Goal: Task Accomplishment & Management: Manage account settings

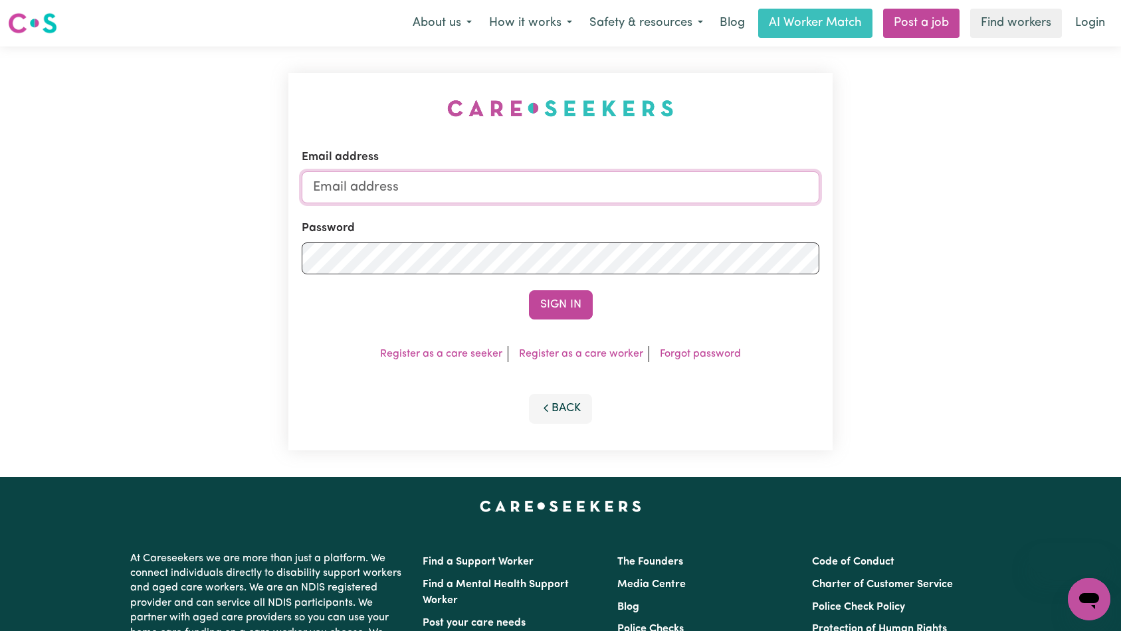
click at [577, 186] on input "Email address" at bounding box center [561, 187] width 518 height 32
type input "[EMAIL_ADDRESS][DOMAIN_NAME]"
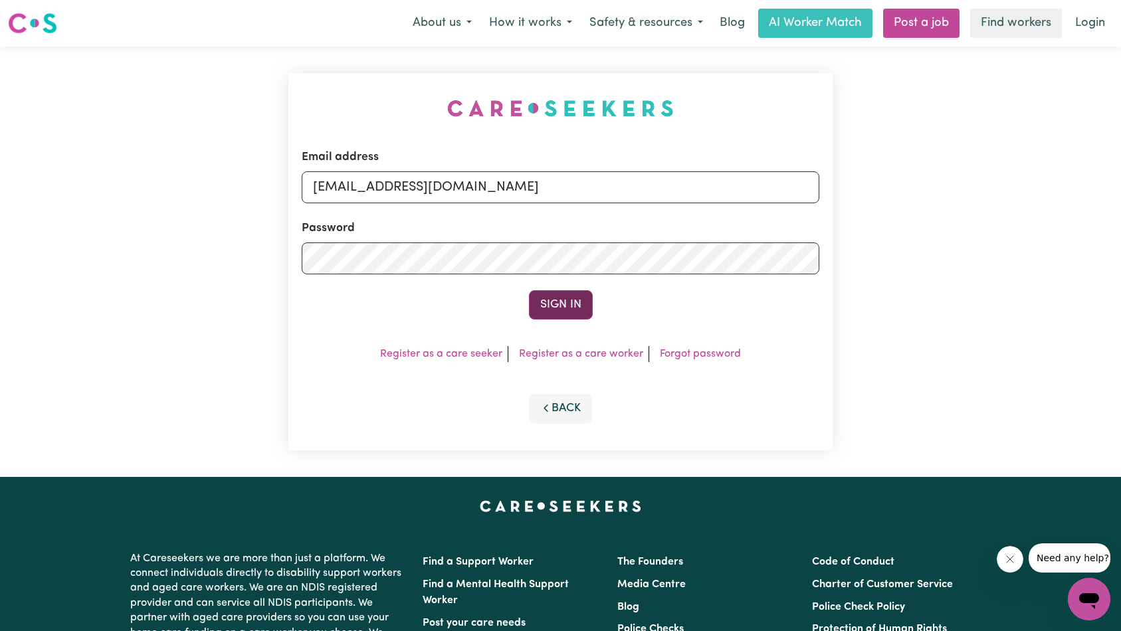
click at [553, 298] on button "Sign In" at bounding box center [561, 304] width 64 height 29
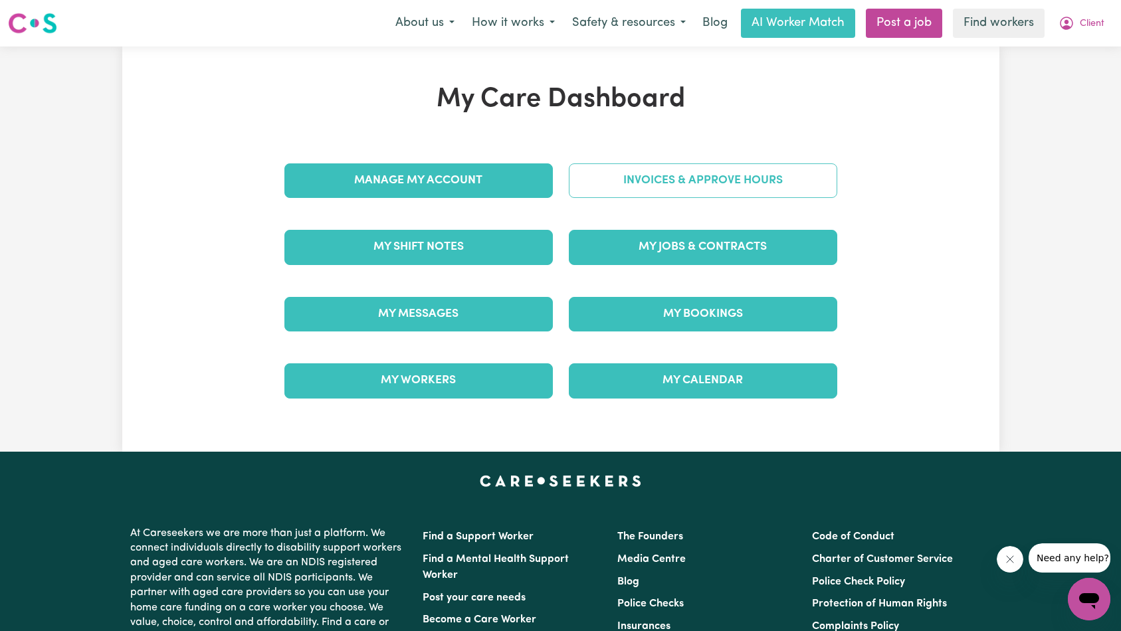
click at [646, 187] on link "Invoices & Approve Hours" at bounding box center [703, 180] width 268 height 35
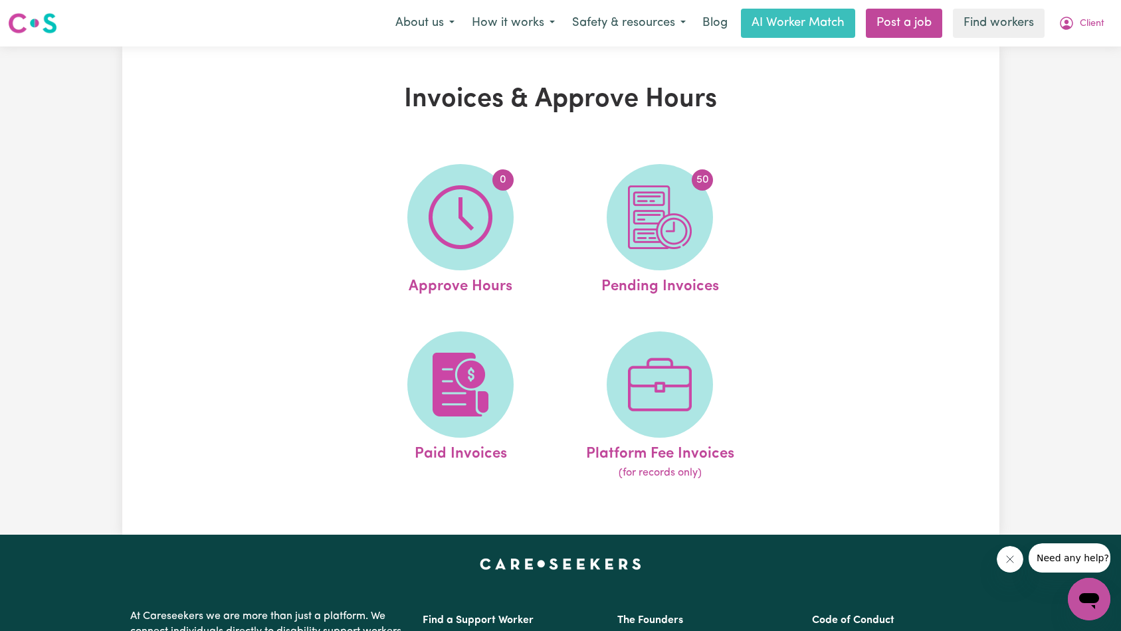
click at [1116, 19] on div "Menu About us How it works Safety & resources Blog AI Worker Match Post a job F…" at bounding box center [560, 23] width 1121 height 31
click at [1096, 25] on span "Client" at bounding box center [1092, 24] width 25 height 15
click at [1064, 77] on link "Logout" at bounding box center [1059, 76] width 105 height 25
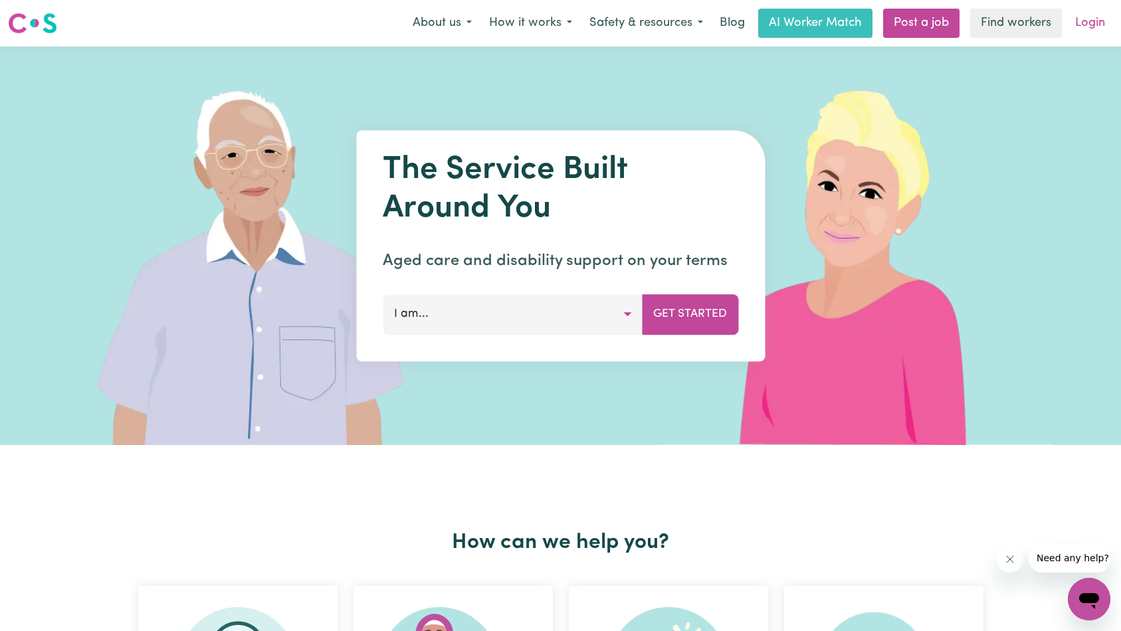
click at [1086, 28] on link "Login" at bounding box center [1090, 23] width 46 height 29
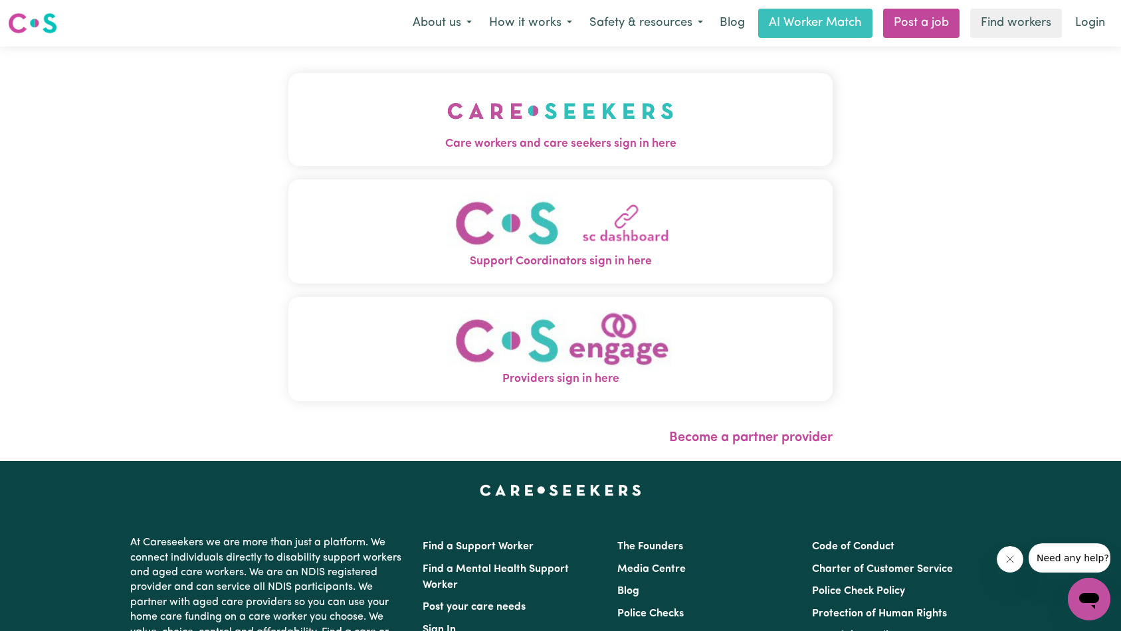
click at [447, 106] on img "Care workers and care seekers sign in here" at bounding box center [560, 110] width 227 height 49
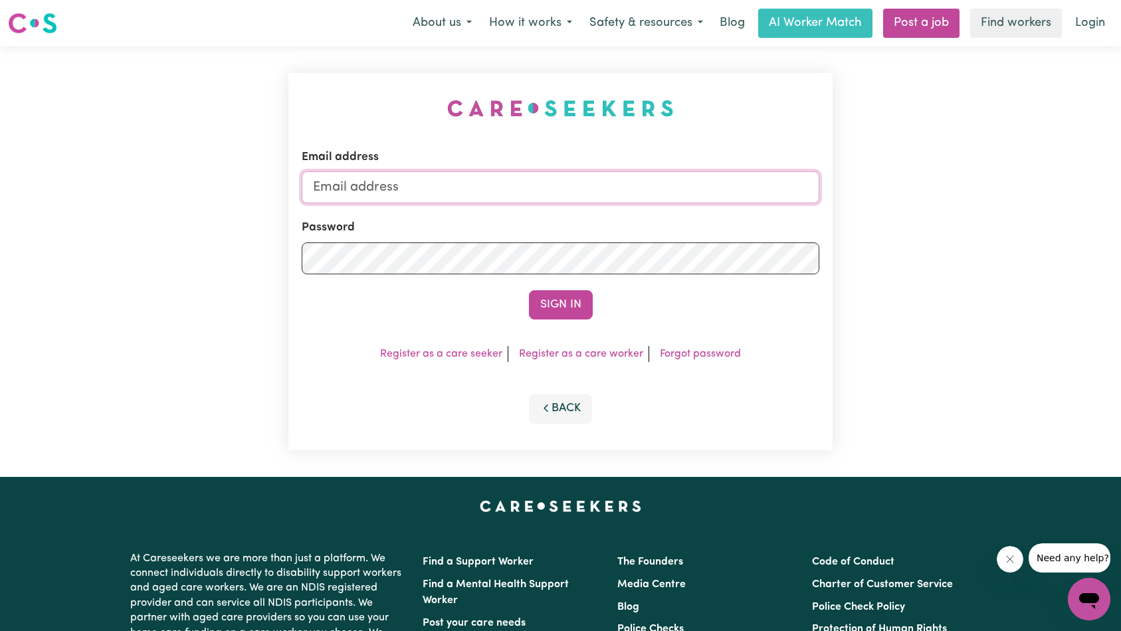
click at [591, 181] on input "Email address" at bounding box center [561, 187] width 518 height 32
type input "[EMAIL_ADDRESS][DOMAIN_NAME]"
click at [561, 305] on button "Sign In" at bounding box center [561, 304] width 64 height 29
